Goal: Find contact information: Find contact information

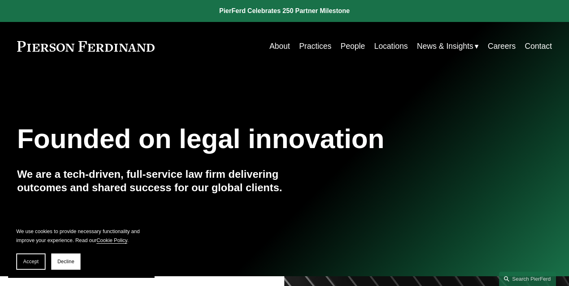
click at [398, 47] on link "Locations" at bounding box center [391, 46] width 34 height 16
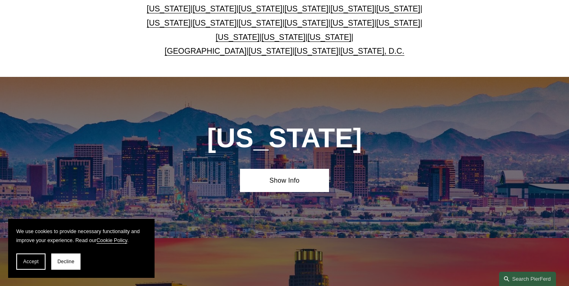
scroll to position [263, 0]
click at [330, 26] on link "[US_STATE]" at bounding box center [352, 22] width 44 height 9
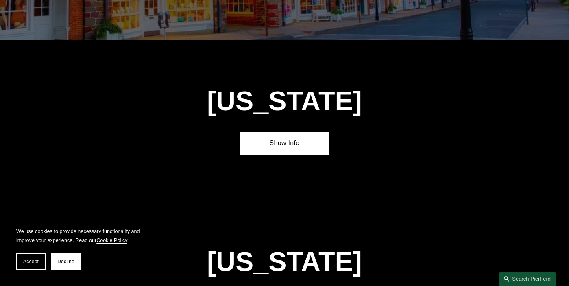
scroll to position [1969, 0]
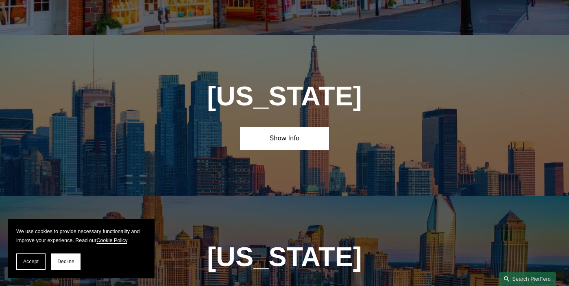
click at [318, 91] on div "New York Show Info" at bounding box center [284, 115] width 569 height 161
click at [318, 127] on link "Show Info" at bounding box center [284, 138] width 89 height 23
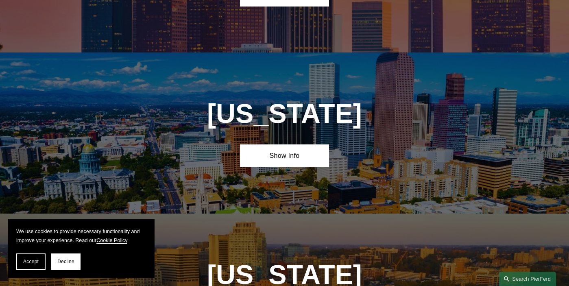
scroll to position [600, 0]
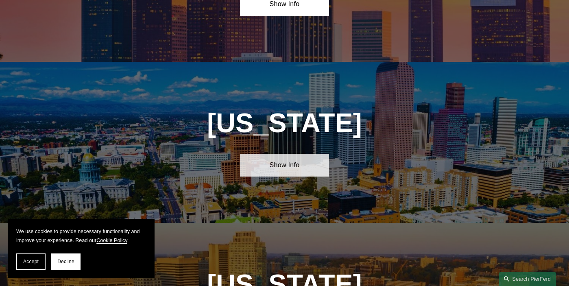
click at [306, 175] on link "Show Info" at bounding box center [284, 165] width 89 height 23
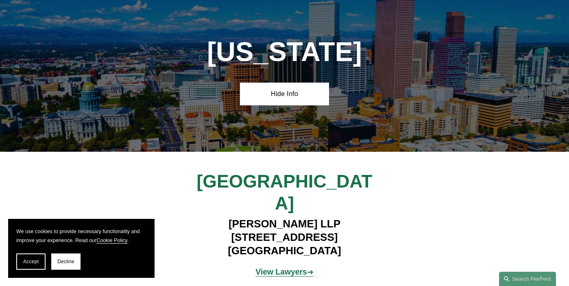
scroll to position [702, 0]
